Goal: Check status: Check status

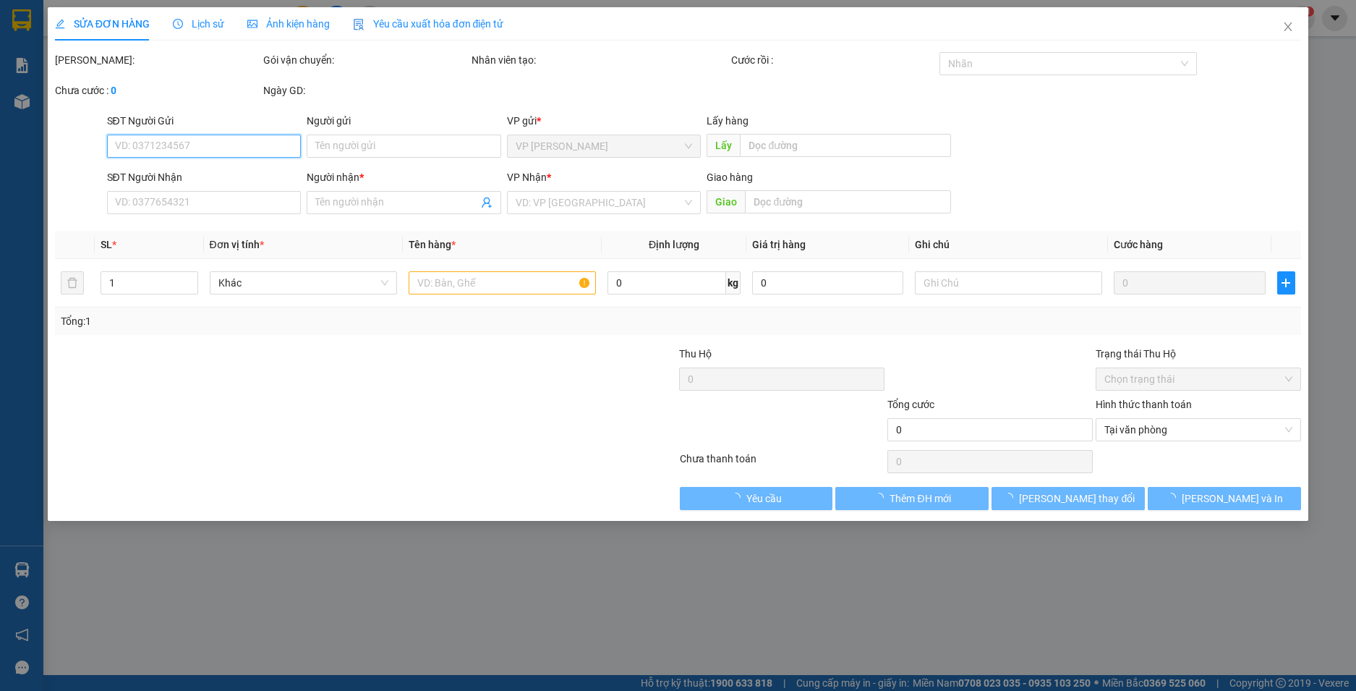
type input "0934905502"
type input "Vân ( sơn )"
type input "ha lam"
type input "100.000"
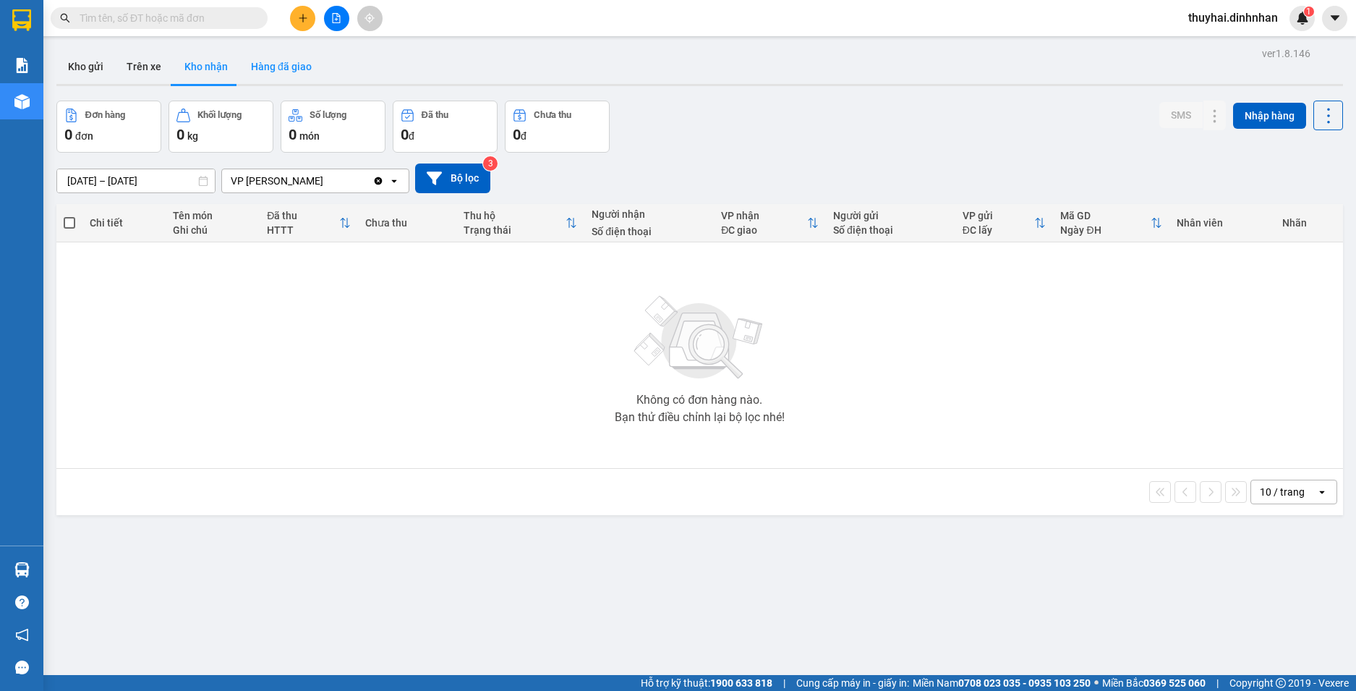
click at [259, 69] on button "Hàng đã giao" at bounding box center [281, 66] width 84 height 35
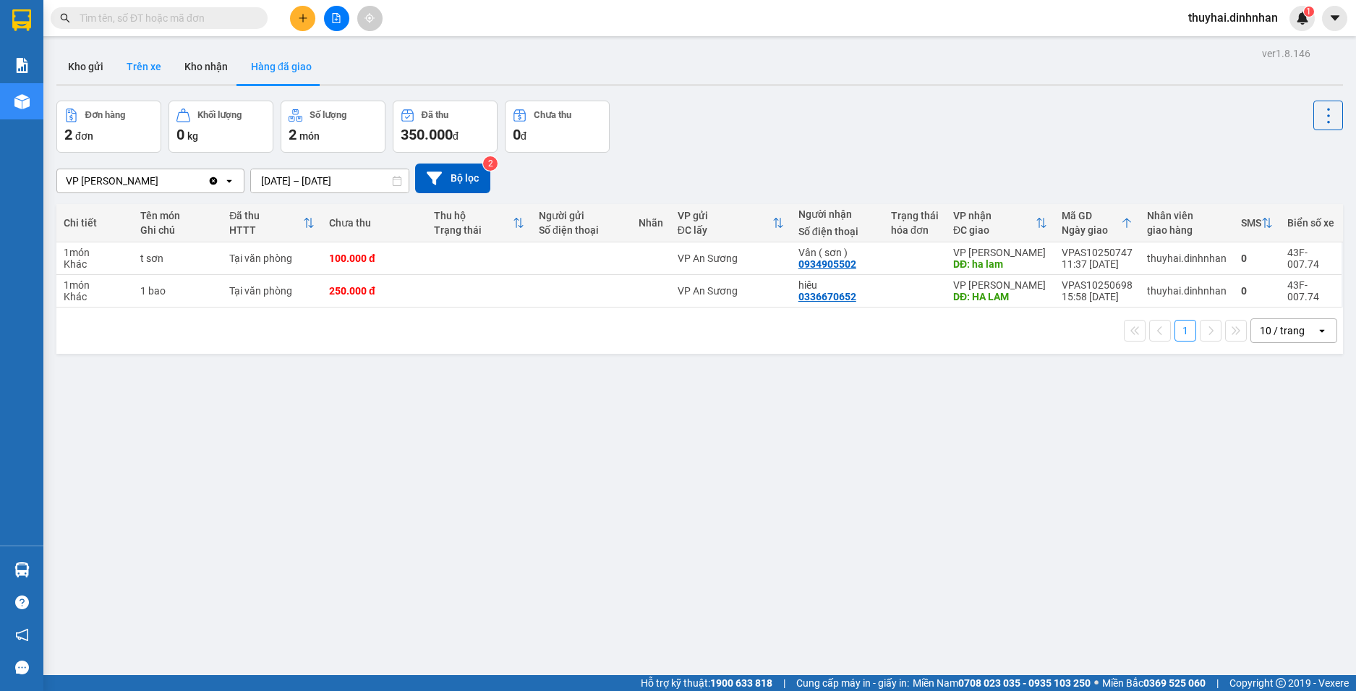
click at [169, 63] on button "Trên xe" at bounding box center [144, 66] width 58 height 35
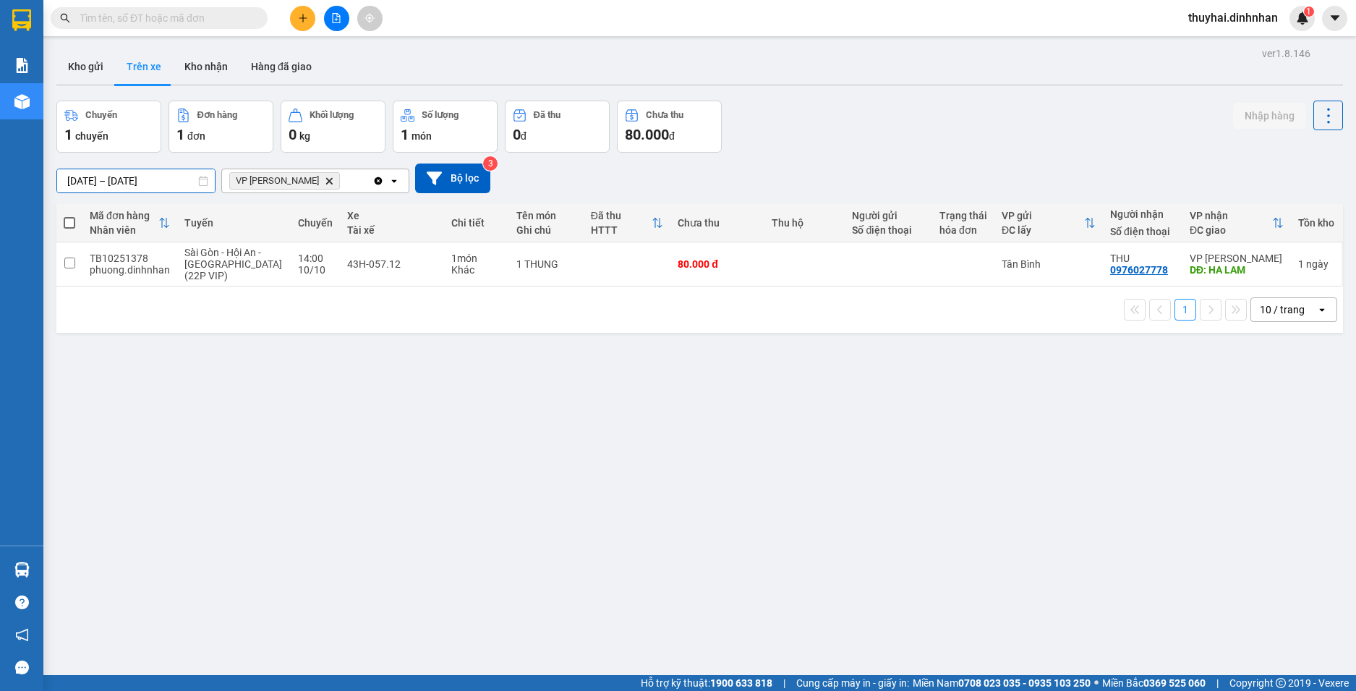
click at [164, 170] on input "[DATE] – [DATE]" at bounding box center [136, 180] width 158 height 23
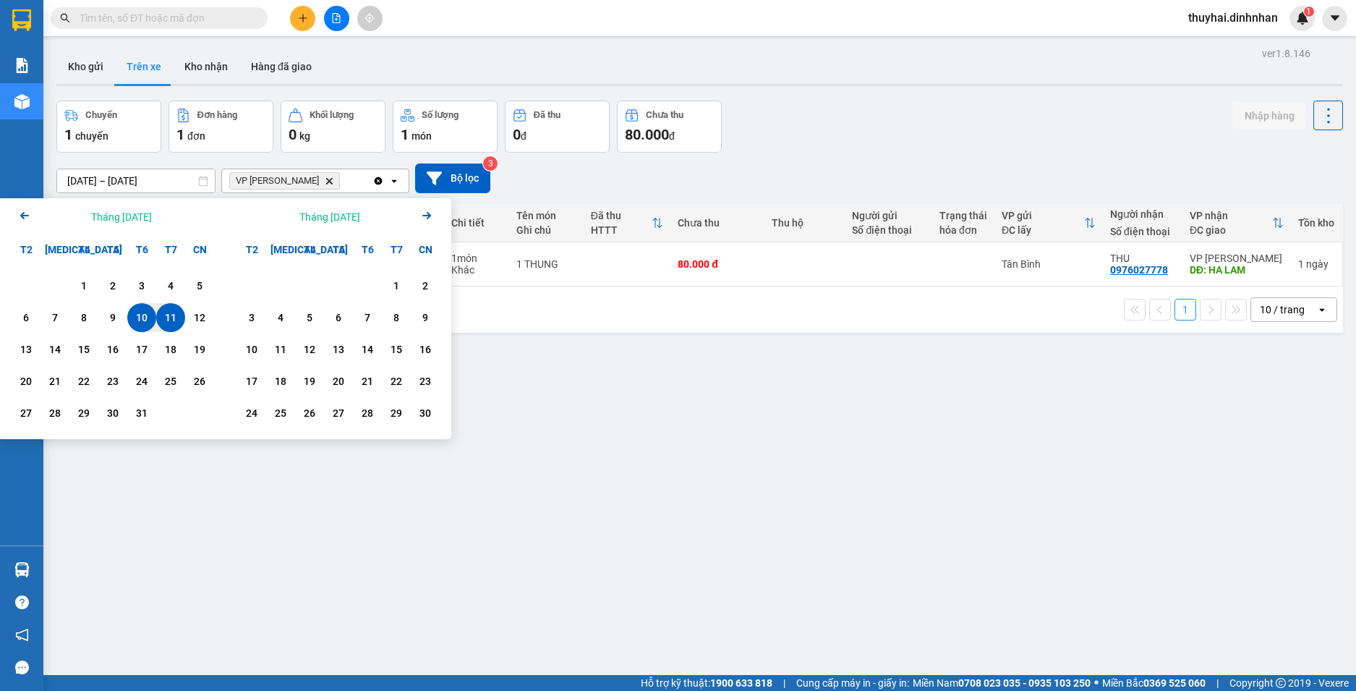
click at [168, 312] on div "11" at bounding box center [171, 317] width 20 height 17
drag, startPoint x: 235, startPoint y: 277, endPoint x: 245, endPoint y: 268, distance: 13.8
click at [245, 268] on div "1 2 3 4 5 6 7 8 9 10 11 12 13 14 15 16 17 18 19 20 21 22 23 24 25 26 27 28 29 30" at bounding box center [339, 351] width 226 height 175
click at [200, 310] on div "12" at bounding box center [199, 317] width 20 height 17
type input "[DATE] – [DATE]"
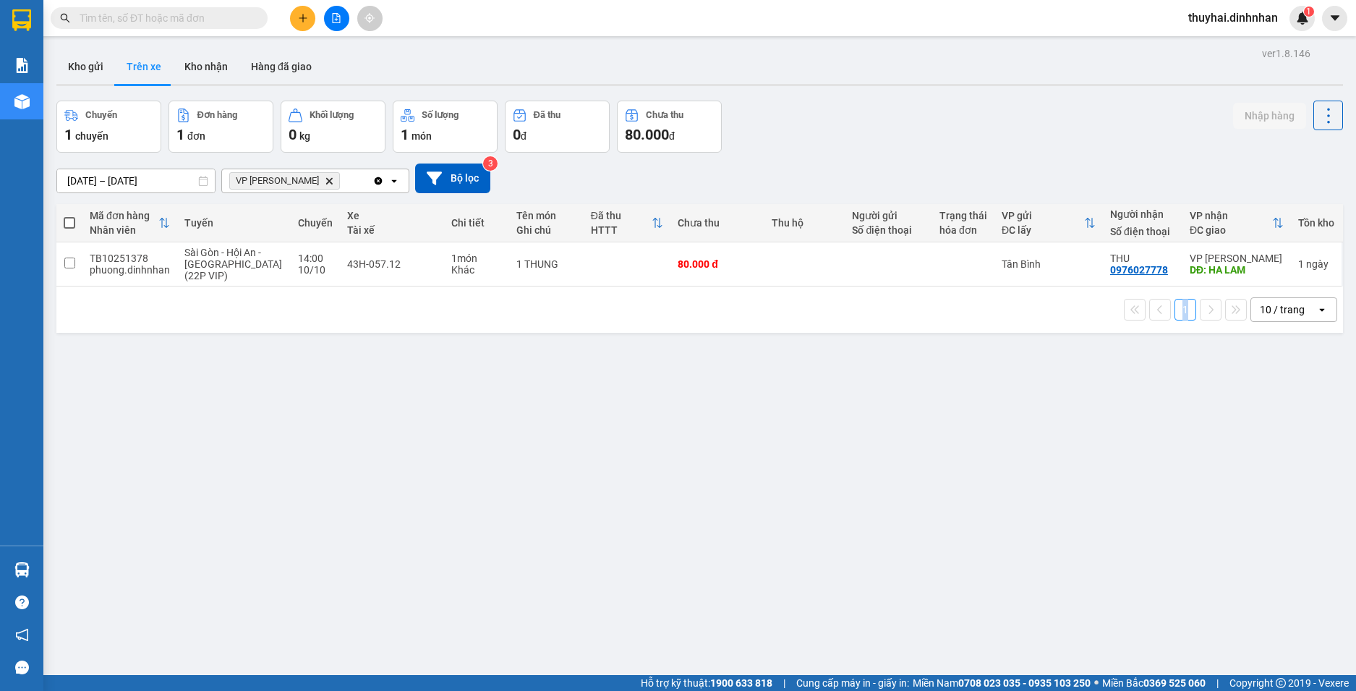
click at [200, 310] on div "Mã đơn hàng Nhân viên Tuyến Chuyến Xe Tài xế Chi tiết Tên món Ghi chú Đã thu HT…" at bounding box center [699, 268] width 1287 height 129
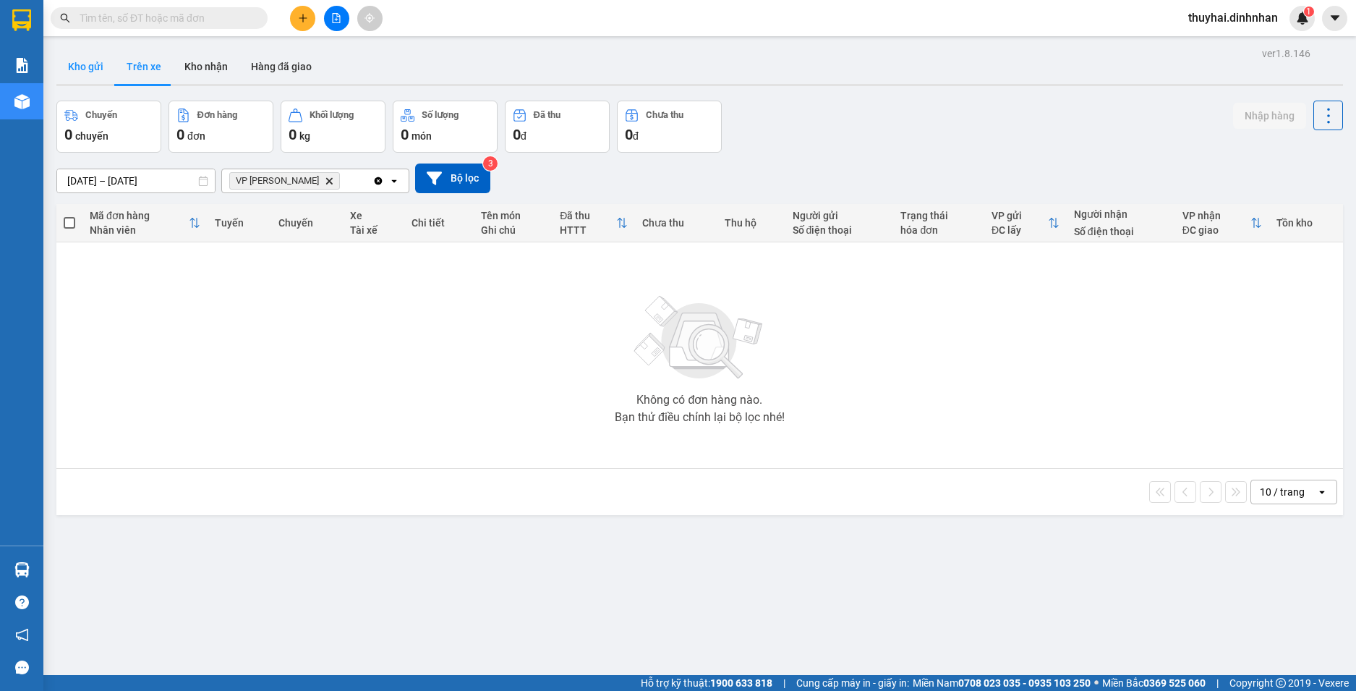
click at [112, 67] on button "Kho gửi" at bounding box center [85, 66] width 59 height 35
